Goal: Task Accomplishment & Management: Use online tool/utility

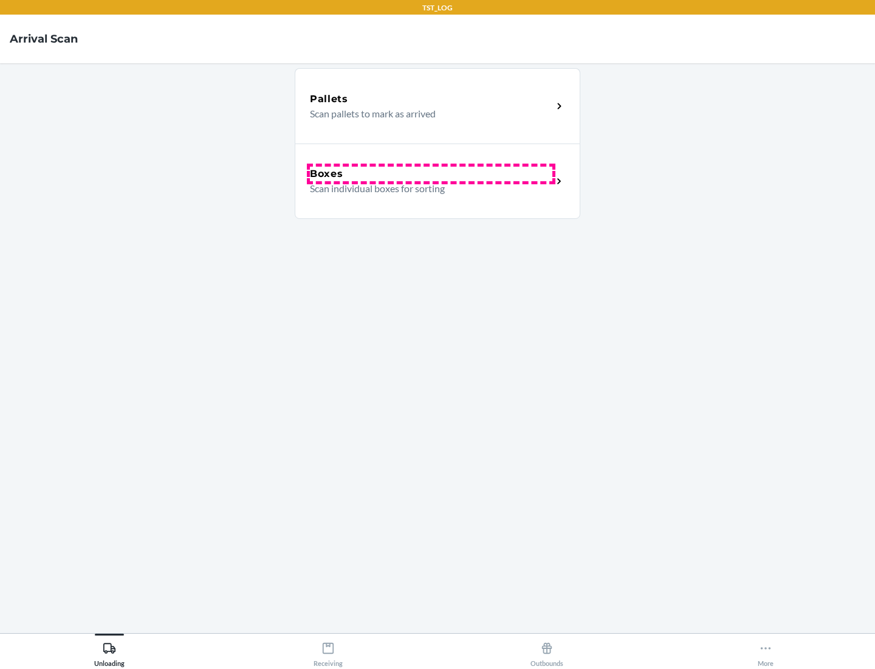
click at [431, 174] on div "Boxes" at bounding box center [431, 174] width 243 height 15
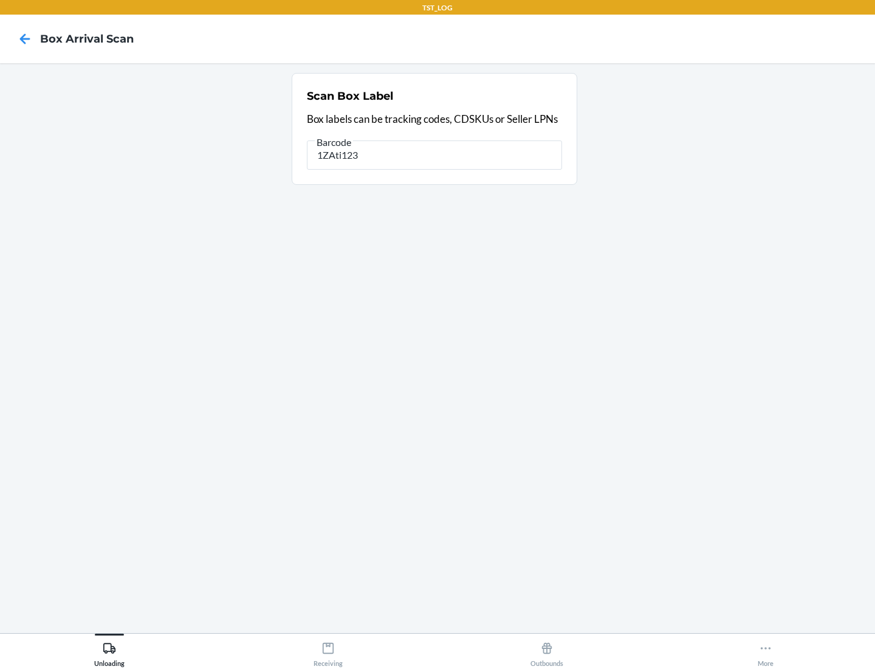
type input "1ZAti123"
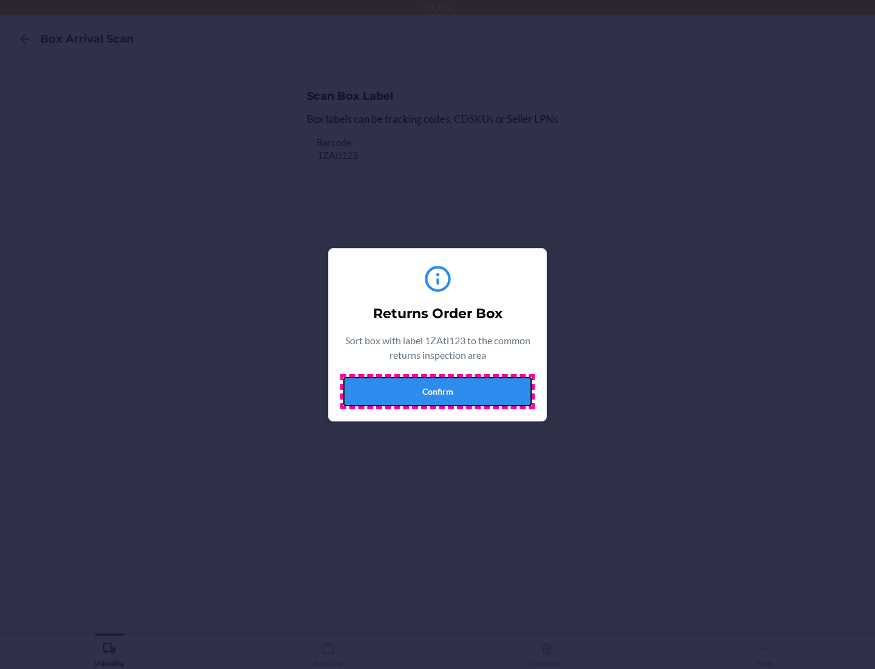
click at [438, 391] on button "Confirm" at bounding box center [437, 391] width 188 height 29
